Goal: Find contact information: Find contact information

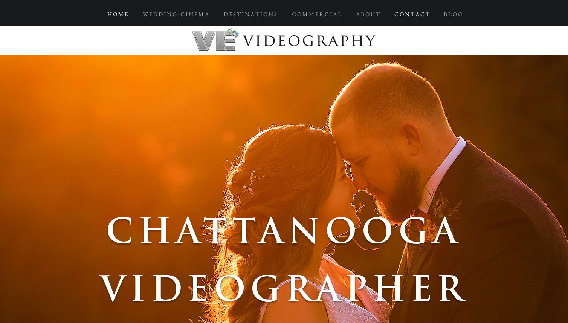
click at [421, 16] on p "C O N T A C T" at bounding box center [412, 15] width 43 height 14
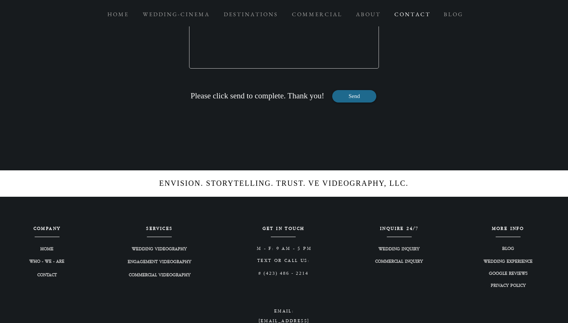
scroll to position [1118, 0]
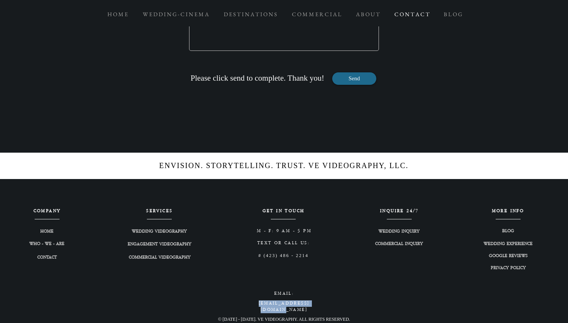
drag, startPoint x: 327, startPoint y: 302, endPoint x: 243, endPoint y: 301, distance: 84.0
click at [243, 301] on h3 "[EMAIL_ADDRESS][DOMAIN_NAME]" at bounding box center [284, 306] width 93 height 13
copy link "[EMAIL_ADDRESS][DOMAIN_NAME]"
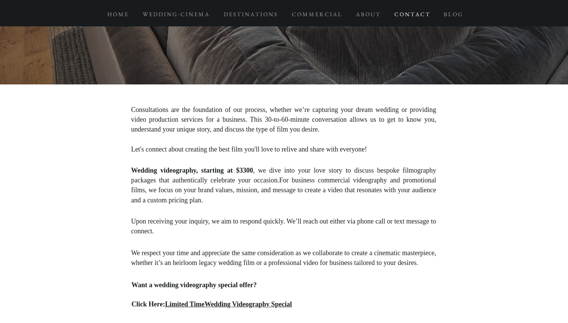
scroll to position [0, 0]
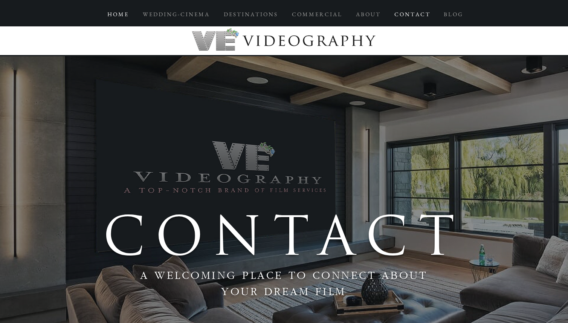
click at [112, 13] on p "H O M E" at bounding box center [118, 15] width 28 height 14
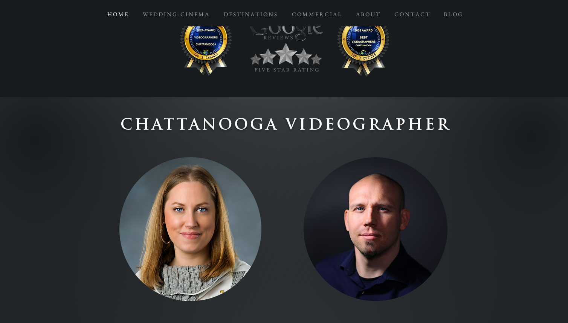
scroll to position [3536, 0]
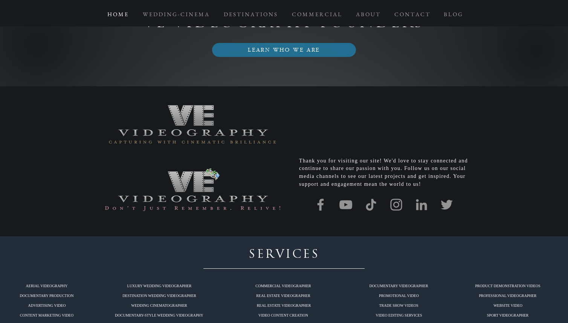
click at [401, 197] on img "Grey Instagram Icon" at bounding box center [396, 205] width 16 height 16
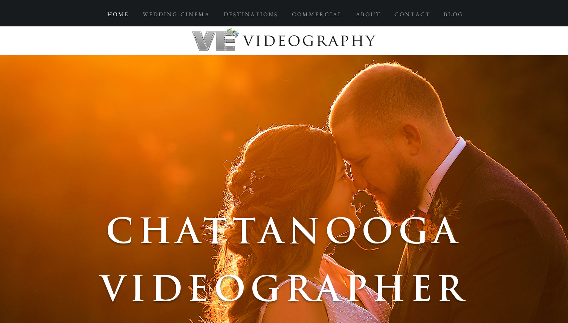
scroll to position [1, 0]
